Goal: Transaction & Acquisition: Purchase product/service

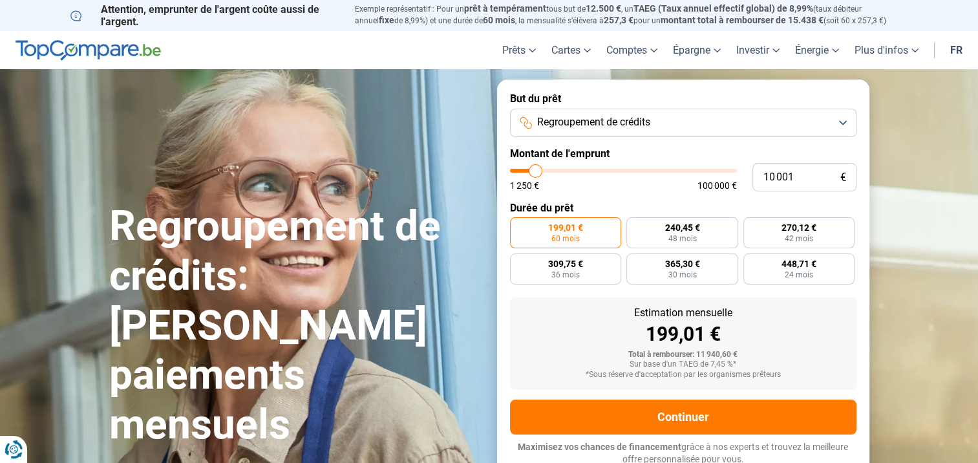
type input "52 750"
type input "52750"
click at [628, 171] on input "range" at bounding box center [623, 171] width 227 height 4
radio input "false"
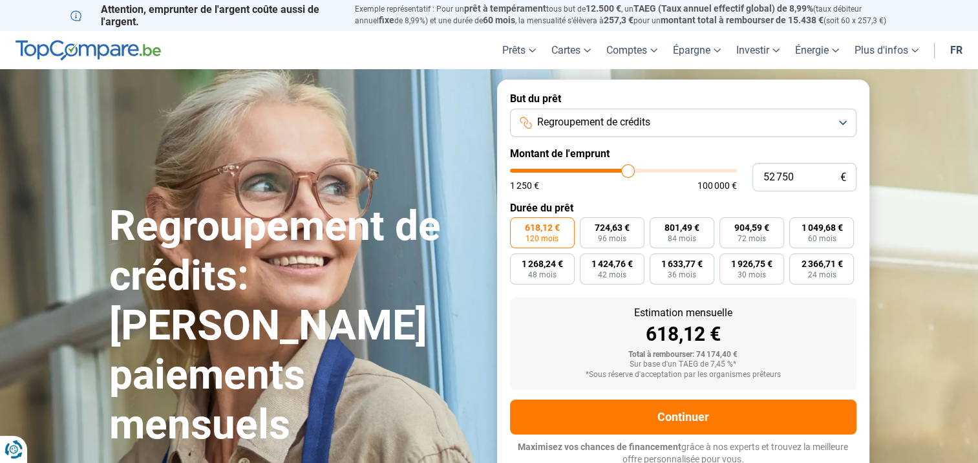
scroll to position [4, 0]
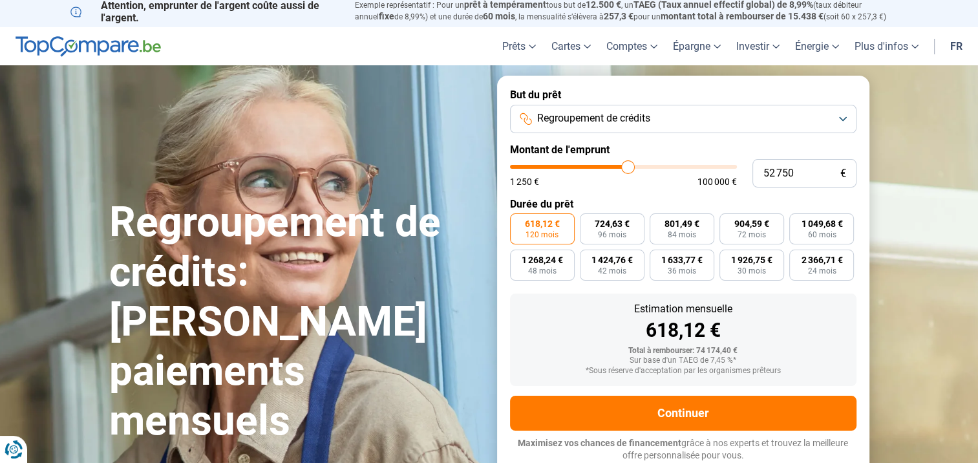
type input "51 500"
type input "51500"
type input "51 000"
type input "51000"
type input "50 750"
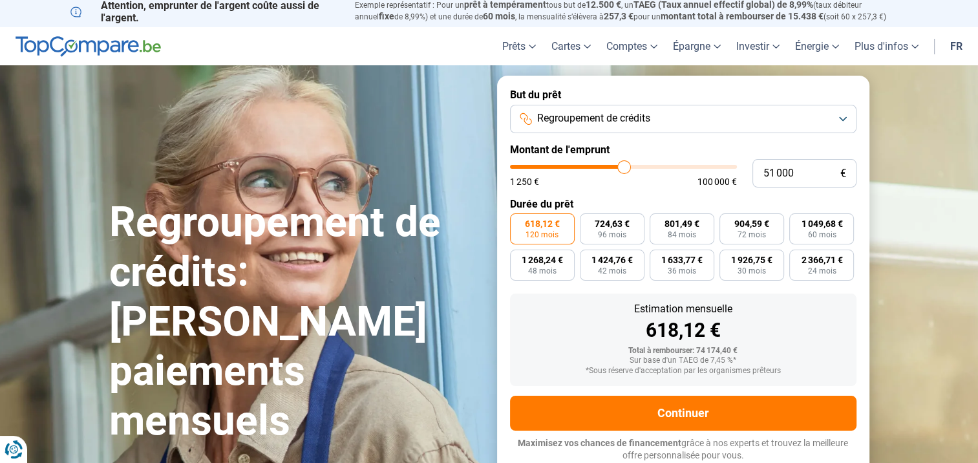
type input "50750"
type input "50 500"
type input "50500"
type input "50 250"
type input "50250"
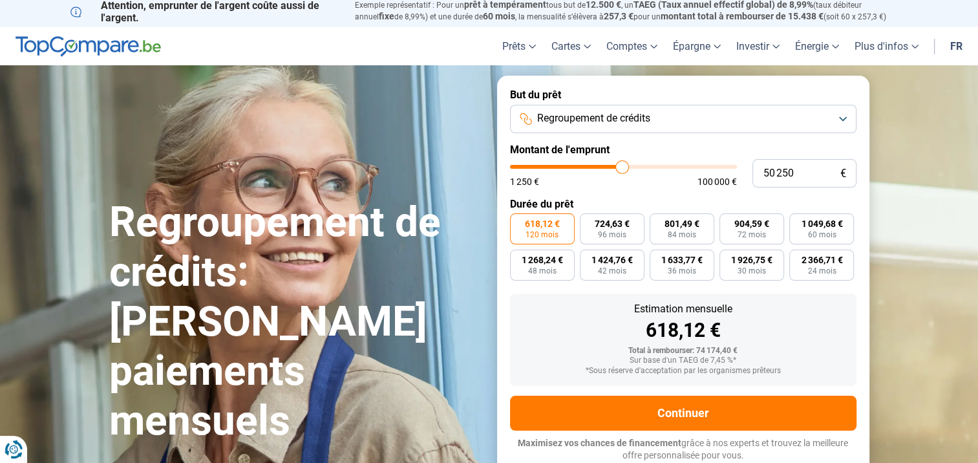
type input "50 000"
type input "50000"
type input "49 500"
type input "49500"
type input "49 250"
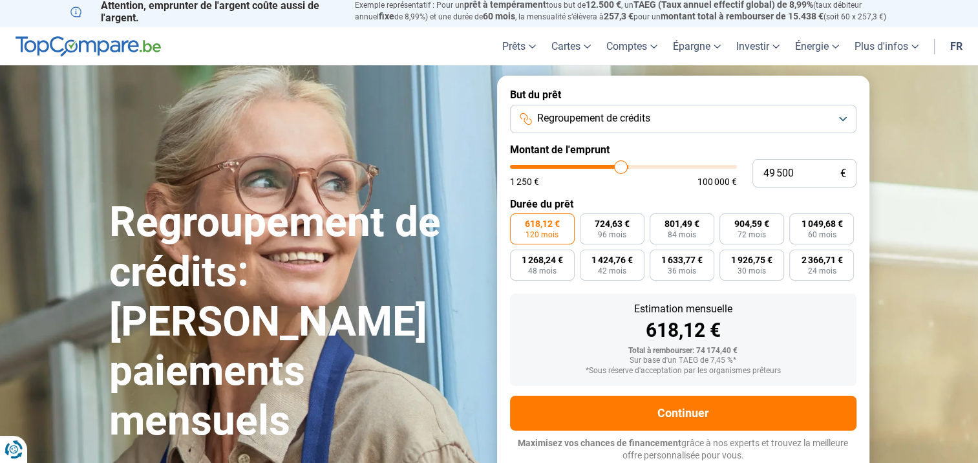
type input "49250"
type input "49 000"
type input "49000"
type input "48 750"
type input "48750"
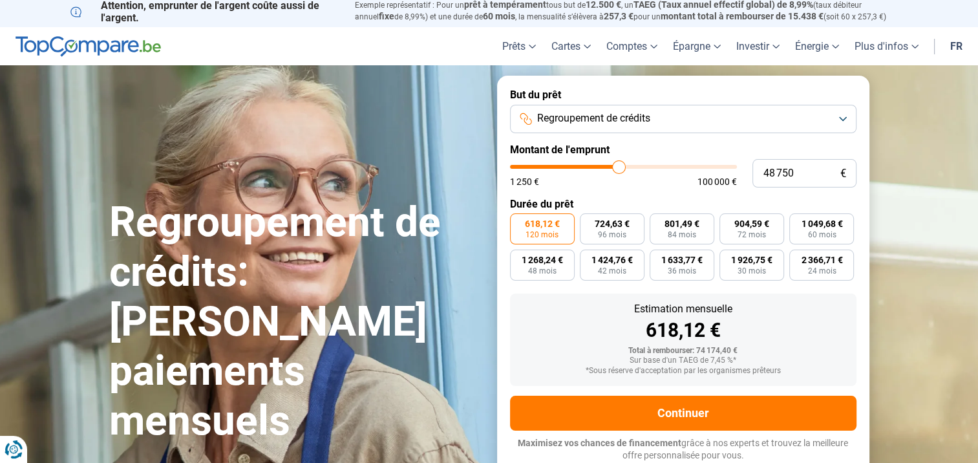
type input "48 250"
type input "48250"
type input "48 000"
type input "48000"
type input "47 750"
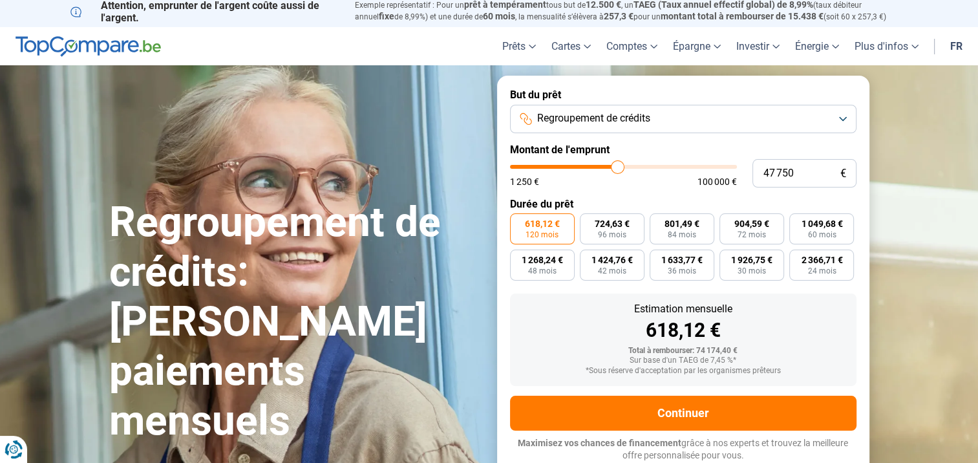
type input "47750"
type input "47 500"
type input "47500"
type input "47 250"
type input "47250"
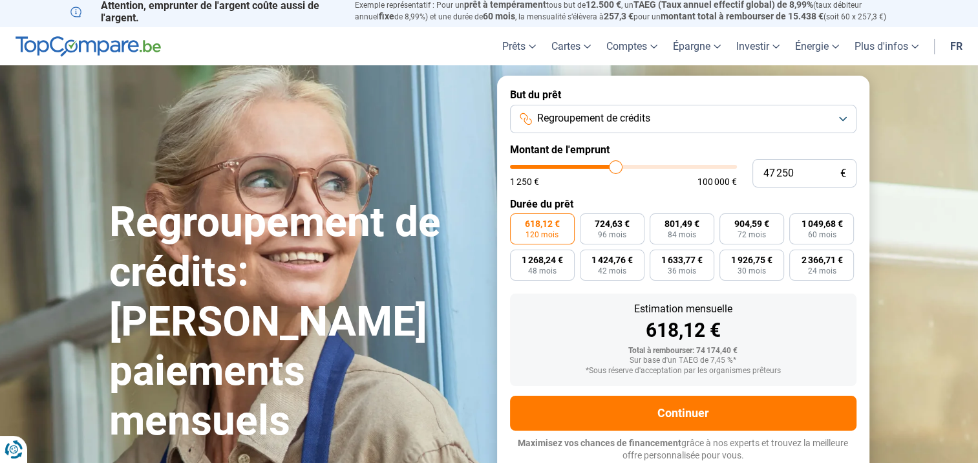
type input "47 000"
type input "47000"
type input "46 750"
type input "46750"
type input "46 500"
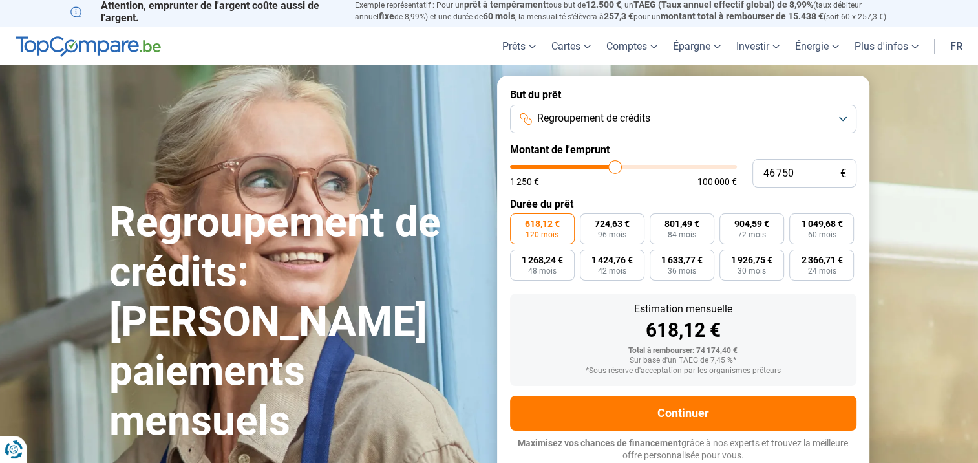
type input "46500"
type input "46 250"
type input "46250"
type input "46 000"
type input "46000"
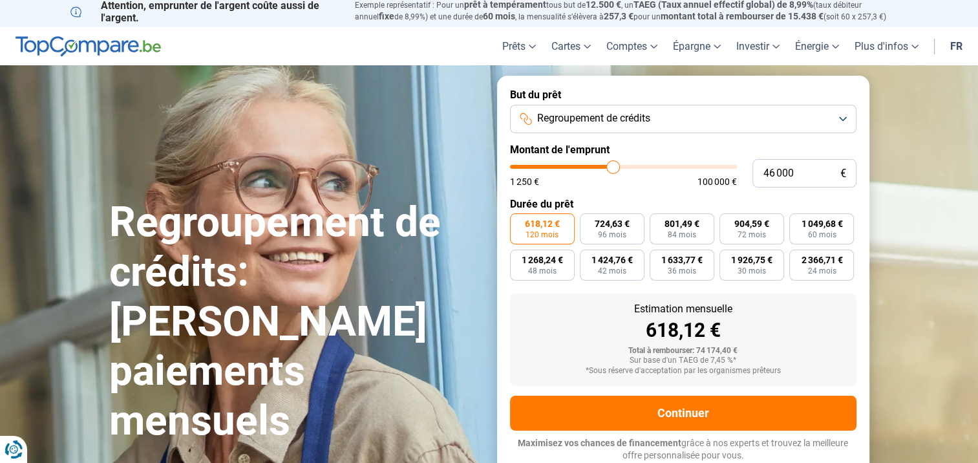
type input "45 500"
type input "45500"
type input "45 250"
type input "45250"
type input "45 000"
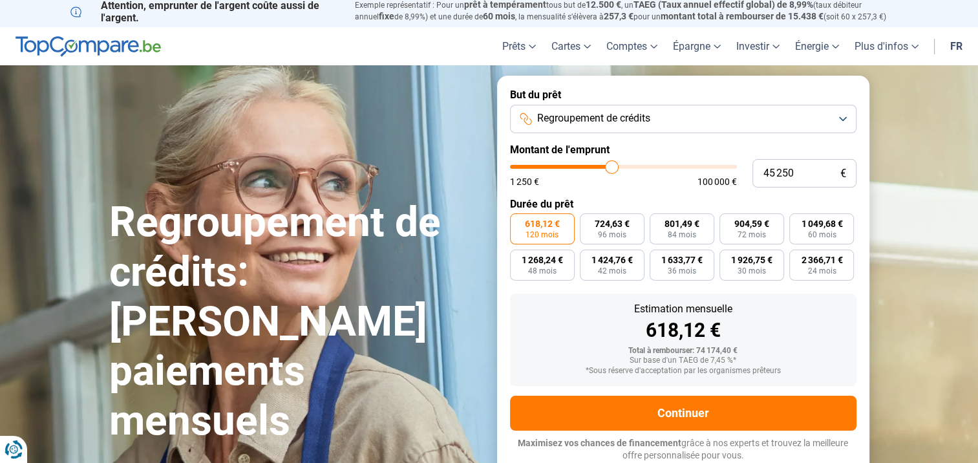
type input "45000"
type input "44 750"
type input "44750"
type input "44 500"
type input "44500"
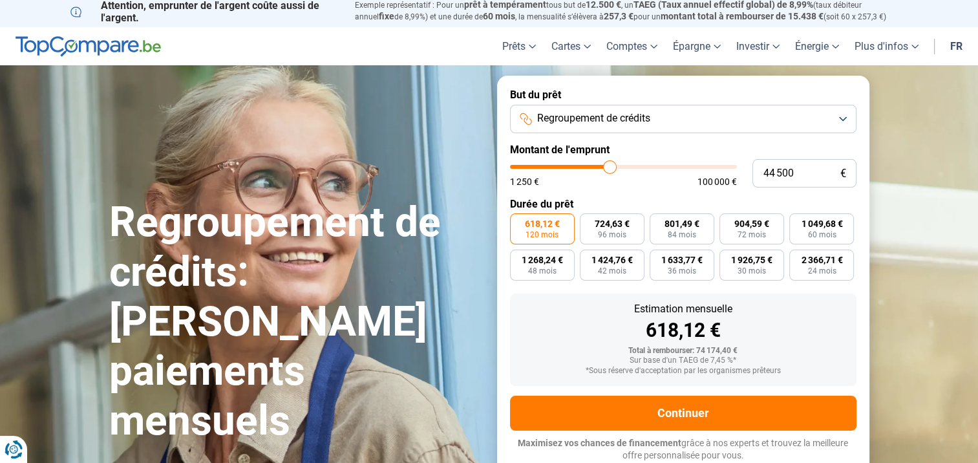
type input "44 250"
type input "44250"
type input "43 750"
type input "43750"
type input "43 500"
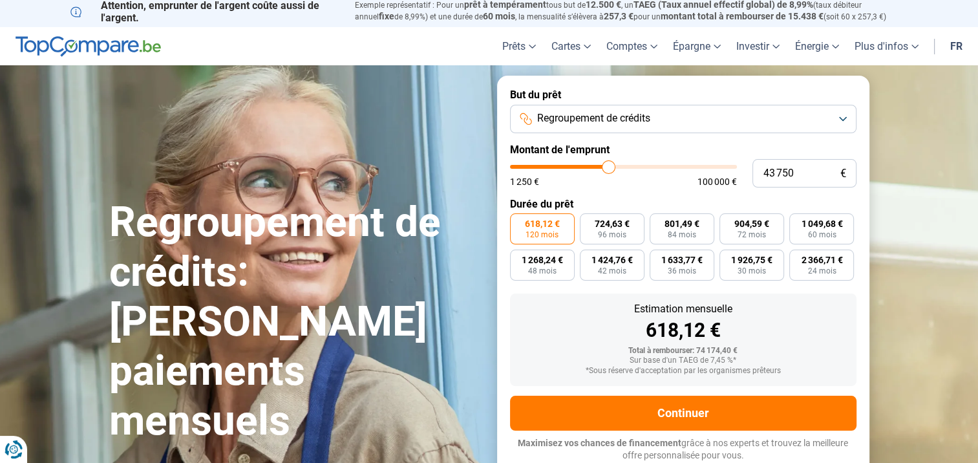
type input "43500"
type input "43 250"
type input "43250"
type input "43 000"
type input "43000"
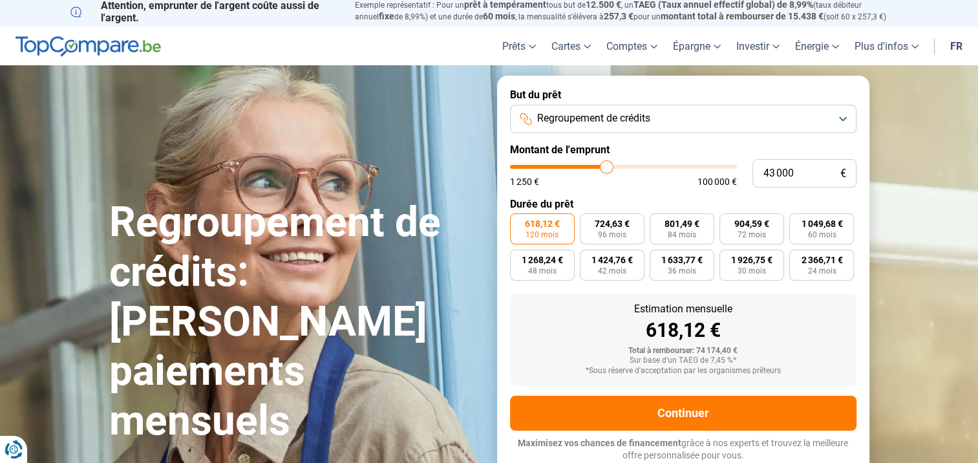
type input "42 750"
type input "42750"
type input "42 500"
type input "42500"
type input "42 000"
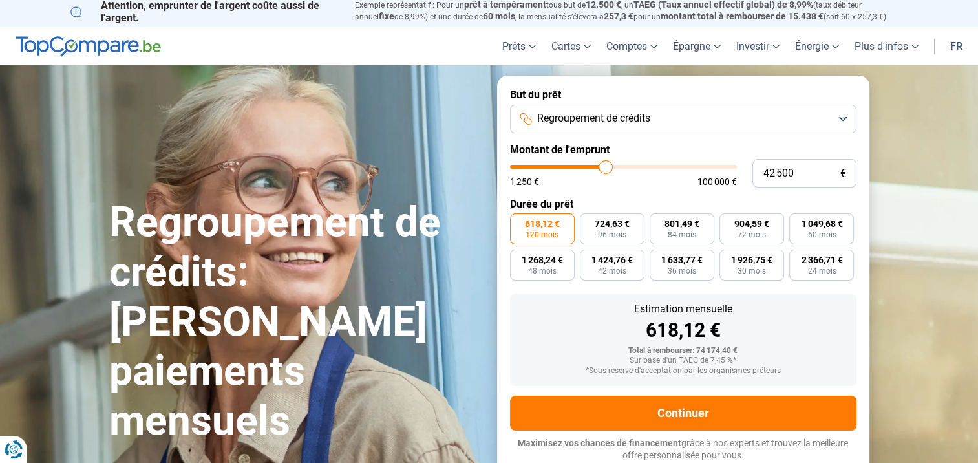
type input "42000"
type input "41 750"
type input "41750"
type input "41 500"
type input "41500"
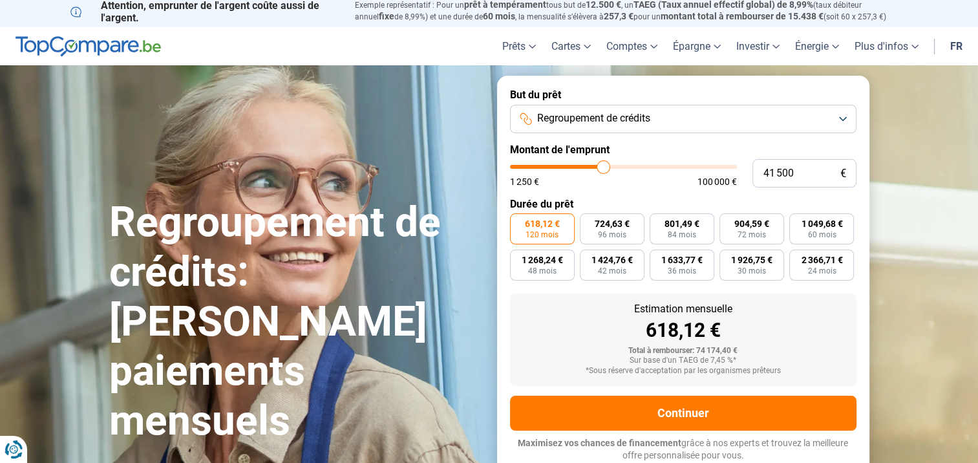
type input "41 250"
type input "41250"
type input "41 500"
type input "41500"
type input "41 750"
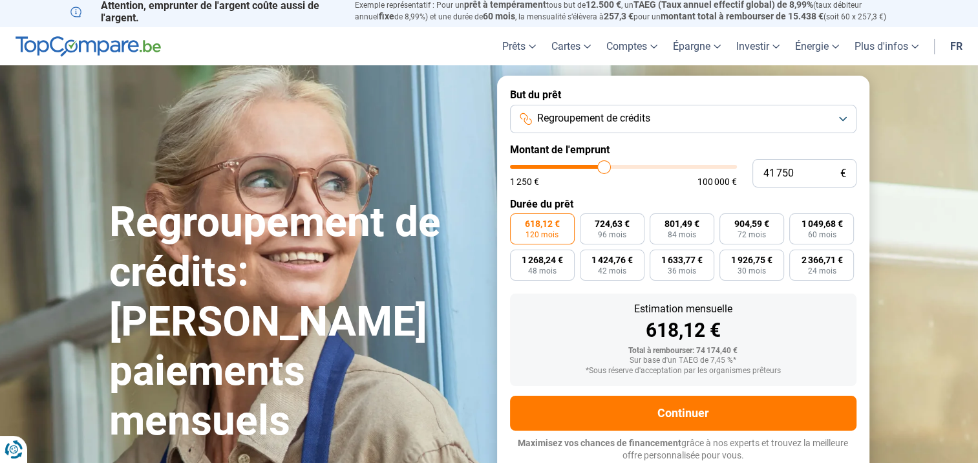
drag, startPoint x: 626, startPoint y: 167, endPoint x: 604, endPoint y: 171, distance: 22.3
type input "41750"
click at [604, 169] on input "range" at bounding box center [623, 167] width 227 height 4
click at [680, 228] on span "634,35 €" at bounding box center [682, 223] width 35 height 9
click at [658, 222] on input "634,35 € 84 mois" at bounding box center [654, 217] width 8 height 8
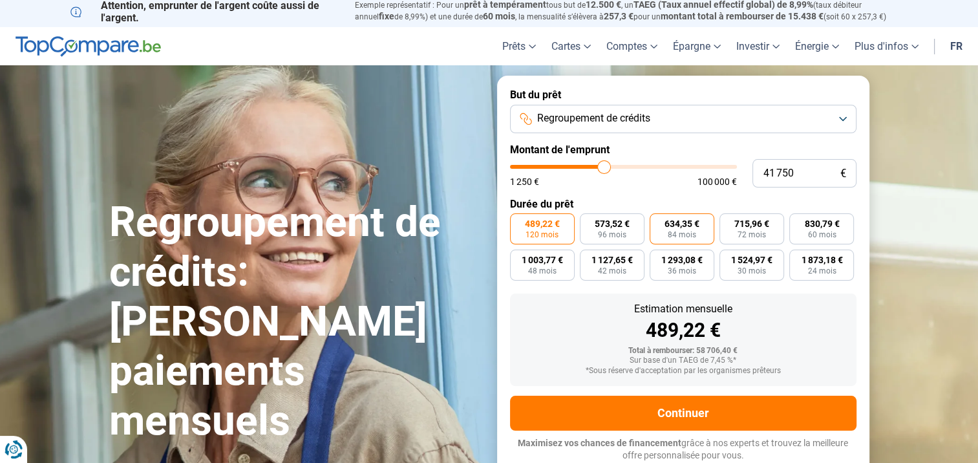
radio input "true"
type input "52 500"
type input "52500"
click at [627, 166] on input "range" at bounding box center [623, 167] width 227 height 4
radio input "true"
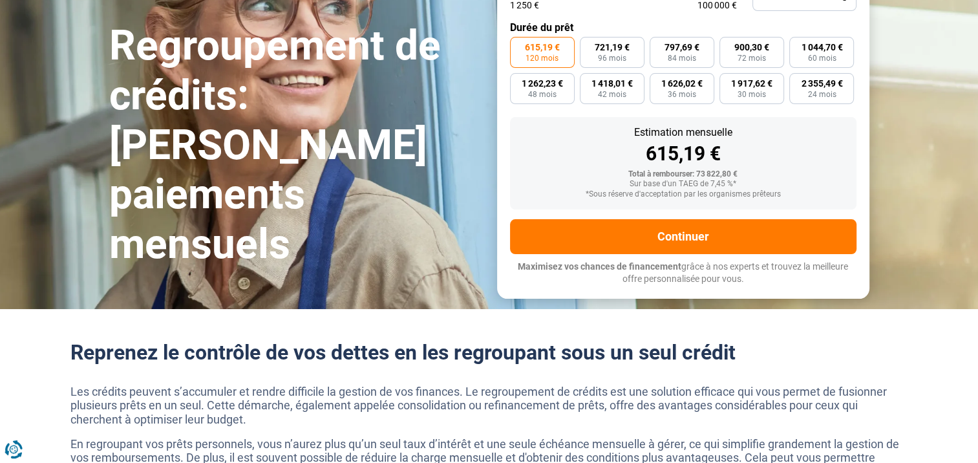
scroll to position [0, 0]
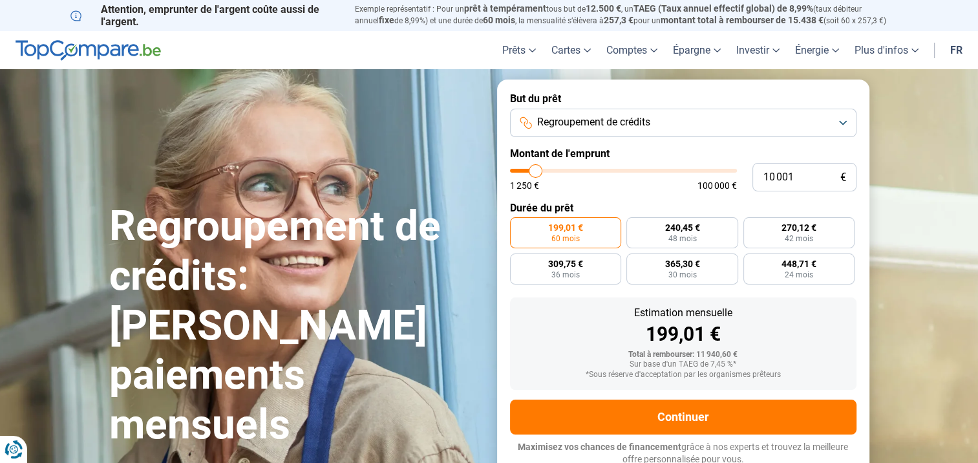
type input "20 500"
type input "20500"
type input "20 750"
type input "20750"
click at [559, 169] on input "range" at bounding box center [623, 171] width 227 height 4
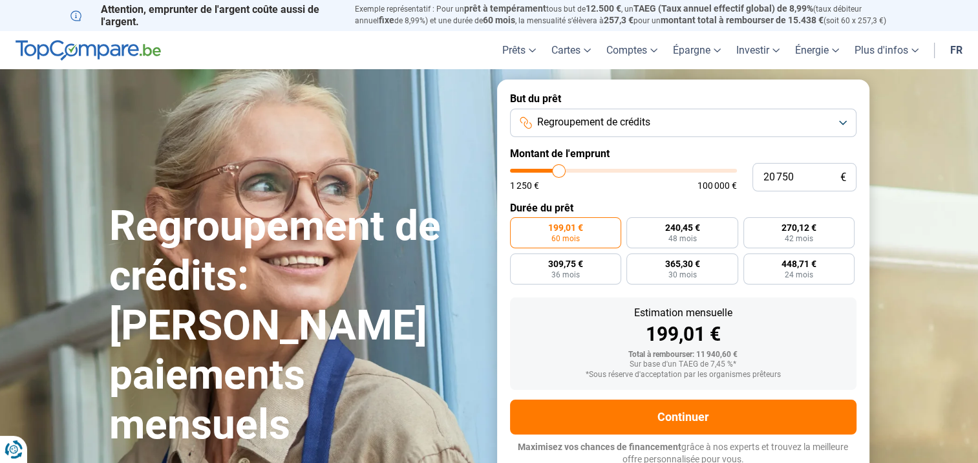
radio input "false"
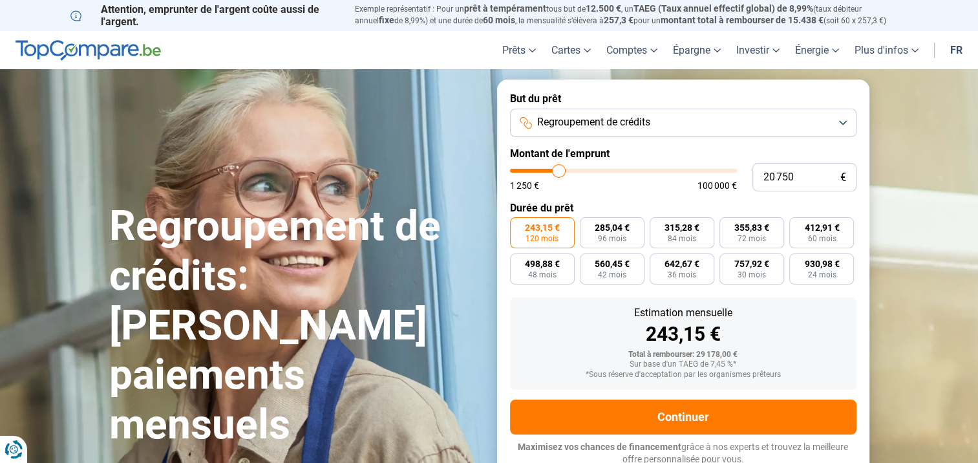
type input "30 500"
type input "30500"
click at [579, 169] on input "range" at bounding box center [623, 171] width 227 height 4
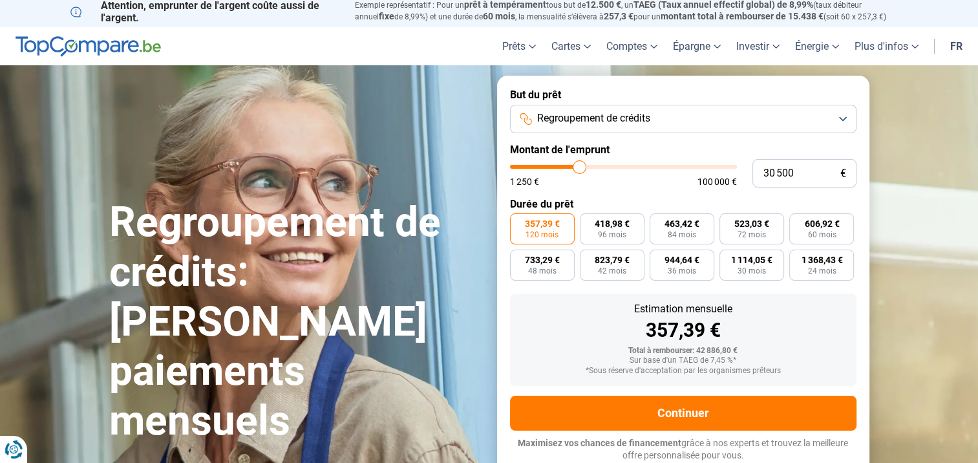
type input "37 750"
type input "37750"
type input "38 000"
type input "38000"
click at [596, 165] on input "range" at bounding box center [623, 167] width 227 height 4
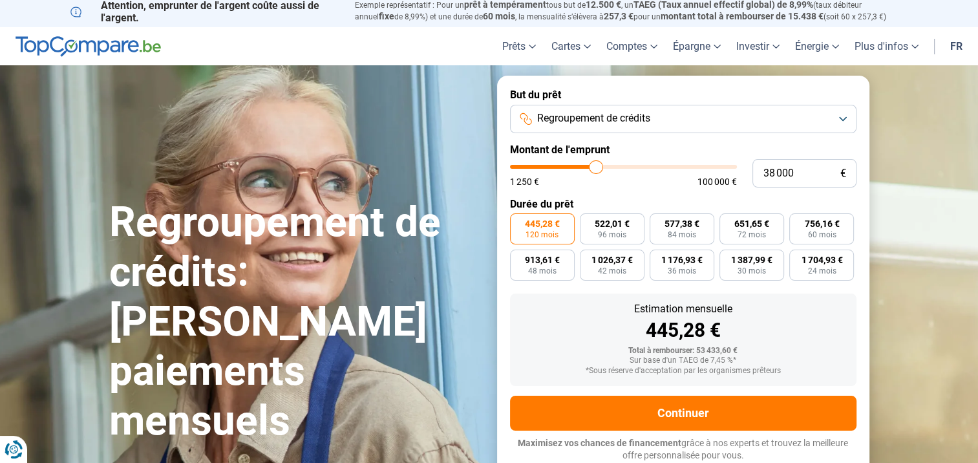
type input "41 750"
type input "41750"
click at [604, 165] on input "range" at bounding box center [623, 167] width 227 height 4
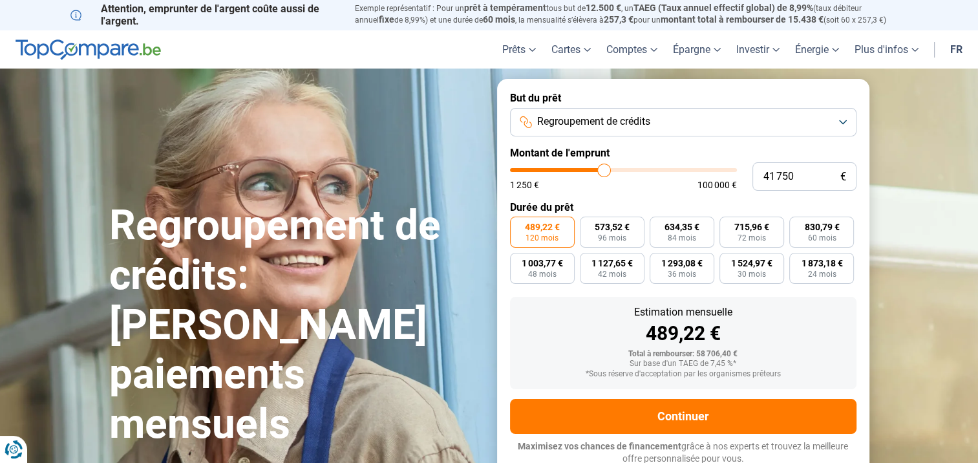
scroll to position [0, 0]
type input "51 750"
type input "51750"
click at [626, 171] on input "range" at bounding box center [623, 171] width 227 height 4
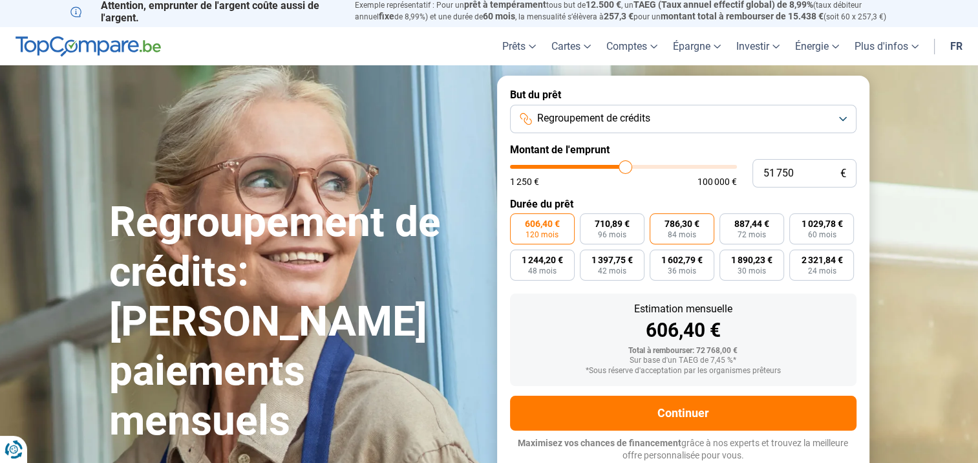
click at [687, 226] on span "786,30 €" at bounding box center [682, 223] width 35 height 9
click at [658, 222] on input "786,30 € 84 mois" at bounding box center [654, 217] width 8 height 8
radio input "true"
click at [591, 229] on label "710,89 € 96 mois" at bounding box center [612, 228] width 65 height 31
click at [588, 222] on input "710,89 € 96 mois" at bounding box center [584, 217] width 8 height 8
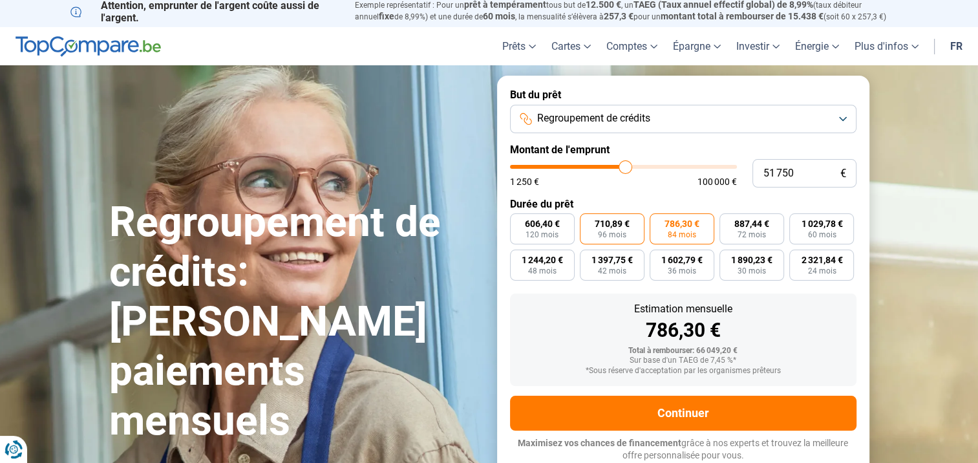
radio input "true"
click at [680, 231] on span "84 mois" at bounding box center [682, 235] width 28 height 8
click at [658, 222] on input "786,30 € 84 mois" at bounding box center [654, 217] width 8 height 8
radio input "true"
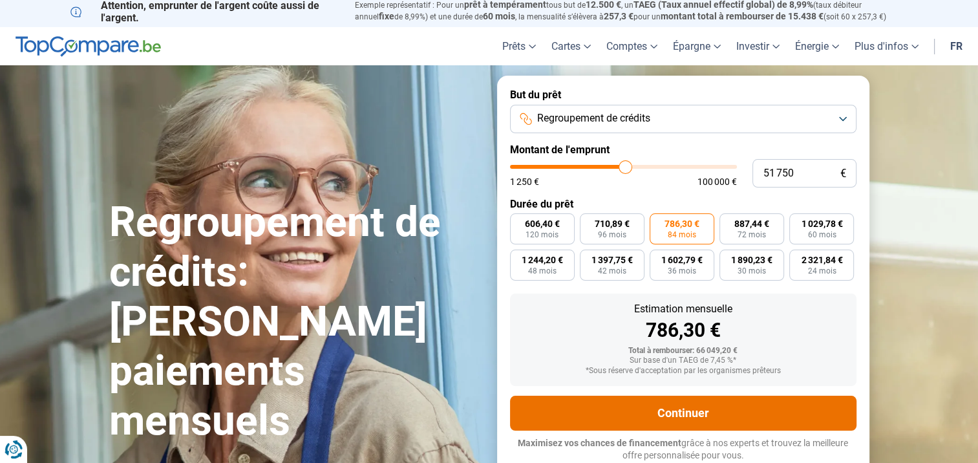
click at [703, 411] on button "Continuer" at bounding box center [683, 413] width 347 height 35
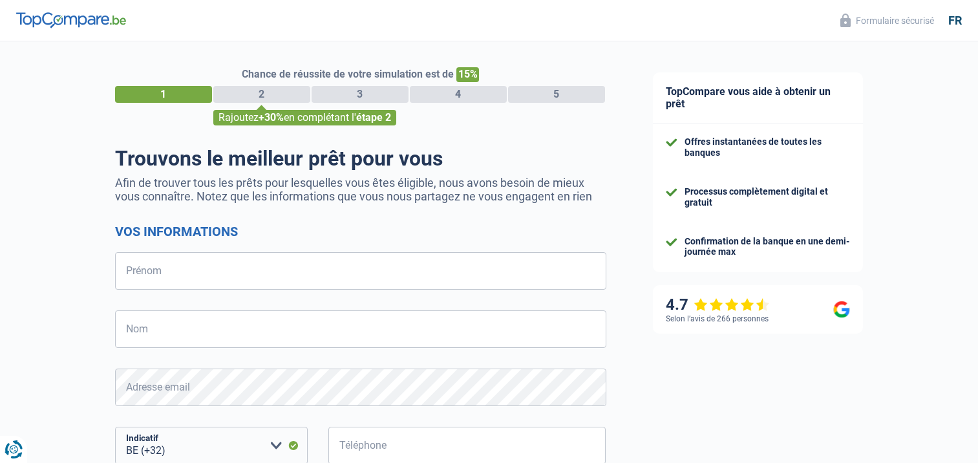
select select "32"
